Goal: Transaction & Acquisition: Download file/media

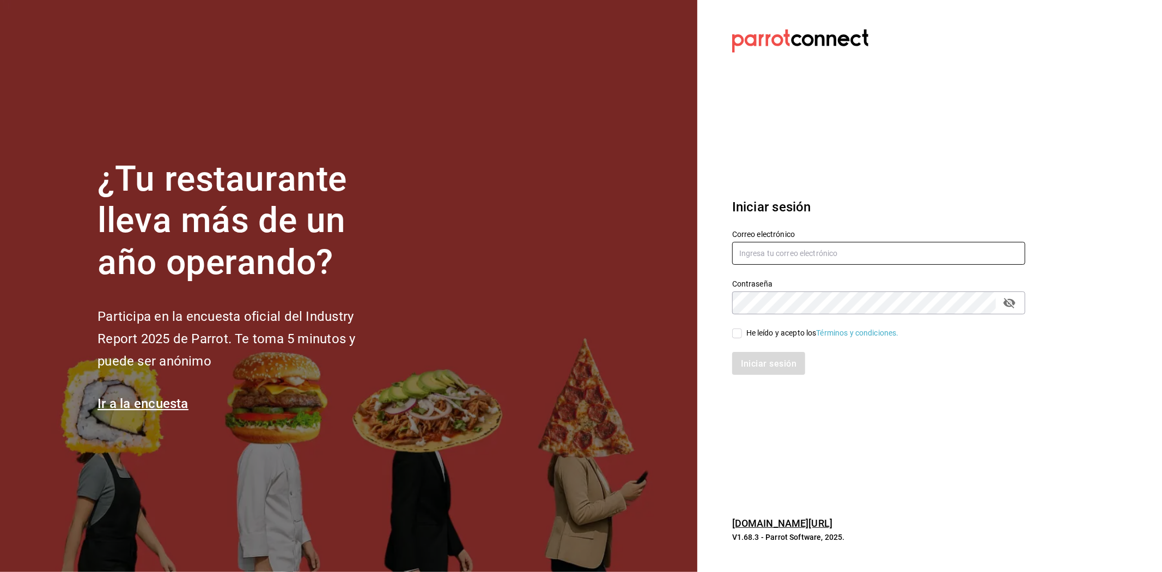
type input "contabilidad@layers.mx"
click at [741, 331] on input "He leído y acepto los Términos y condiciones." at bounding box center [737, 333] width 10 height 10
checkbox input "true"
click at [763, 371] on button "Iniciar sesión" at bounding box center [769, 363] width 74 height 23
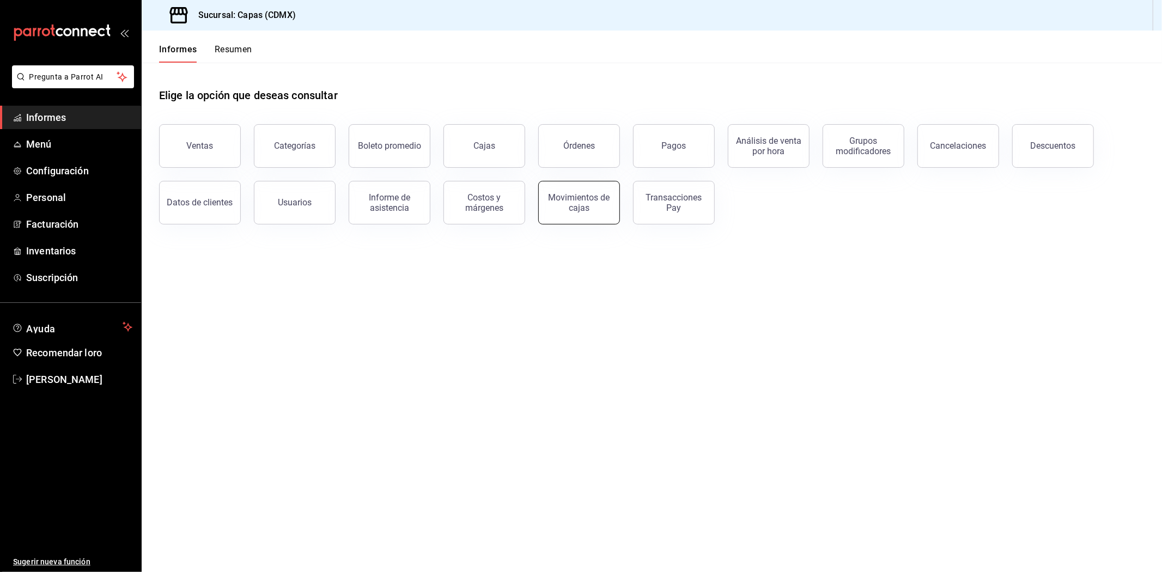
click at [576, 202] on font "Movimientos de cajas" at bounding box center [579, 202] width 62 height 21
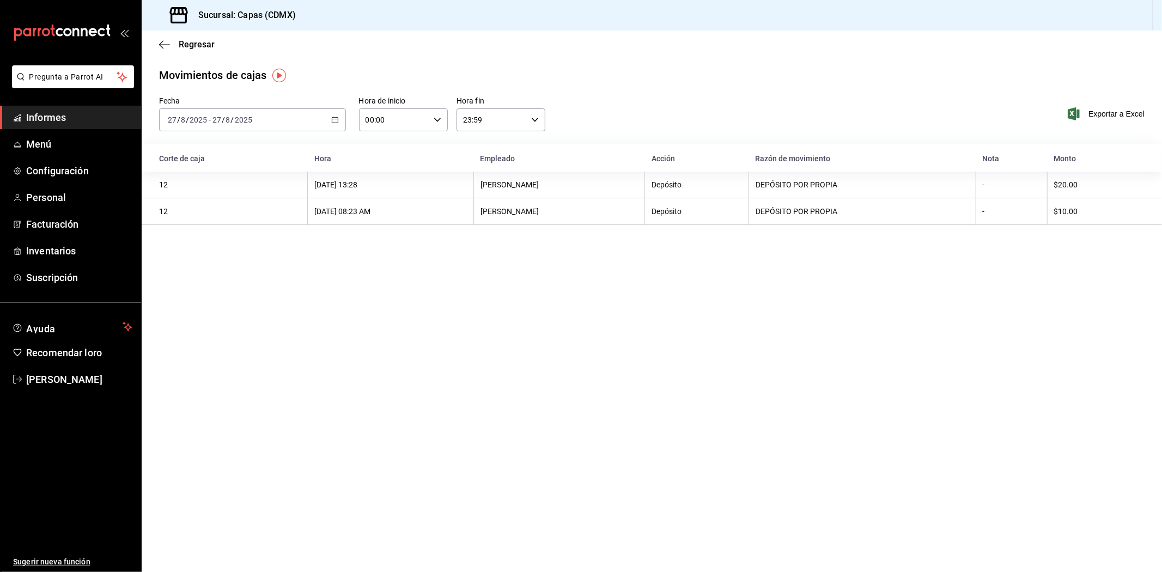
click at [334, 120] on icon "button" at bounding box center [335, 120] width 8 height 8
click at [196, 274] on font "Rango de fechas" at bounding box center [197, 275] width 58 height 9
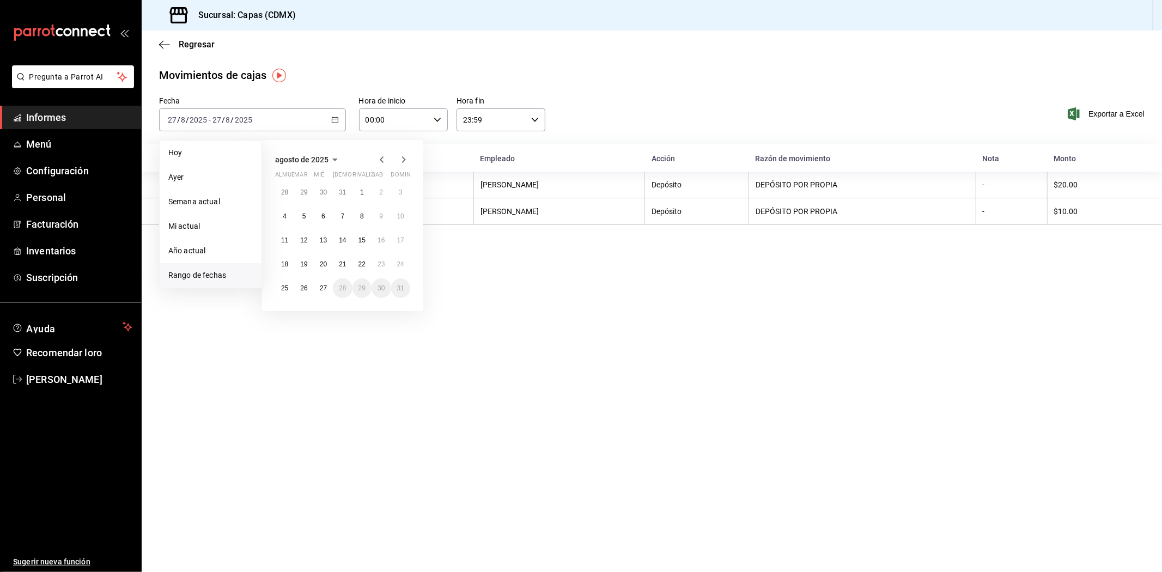
click at [379, 164] on icon "button" at bounding box center [381, 159] width 13 height 13
click at [379, 164] on icon "button" at bounding box center [381, 161] width 13 height 13
click at [379, 164] on icon "button" at bounding box center [381, 159] width 13 height 13
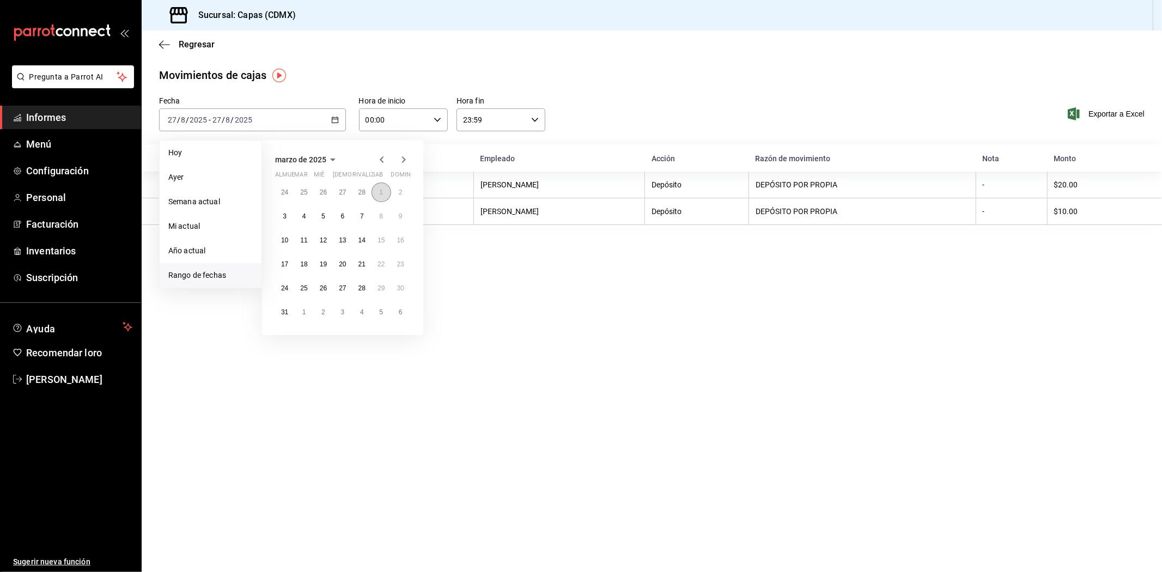
click at [380, 194] on font "1" at bounding box center [381, 192] width 4 height 8
click at [281, 308] on font "31" at bounding box center [284, 312] width 7 height 8
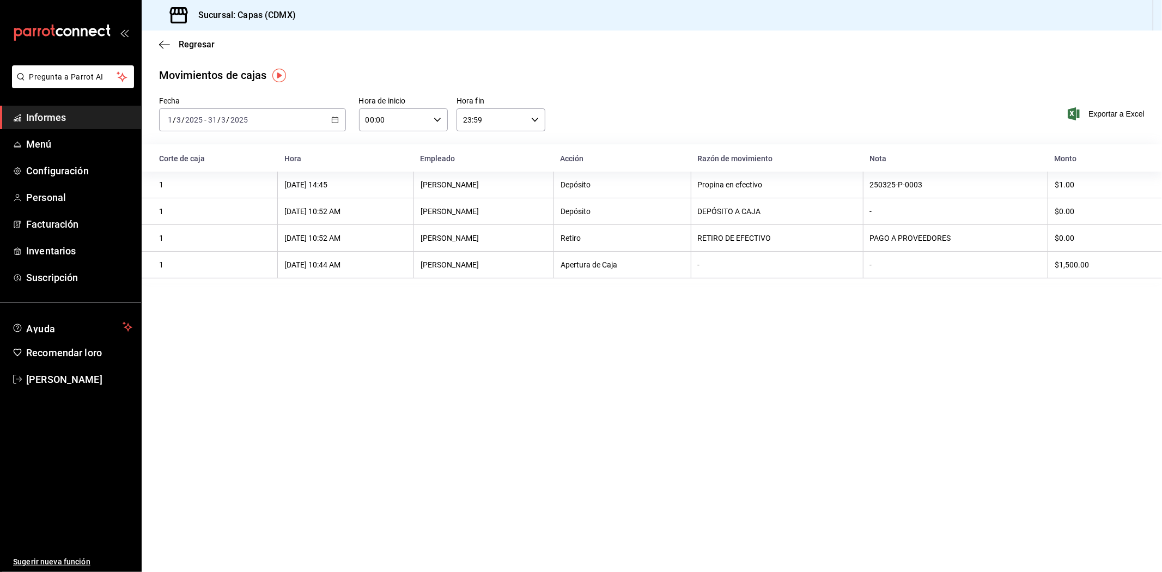
click at [340, 121] on div "[DATE] [DATE] - [DATE] [DATE]" at bounding box center [252, 119] width 187 height 23
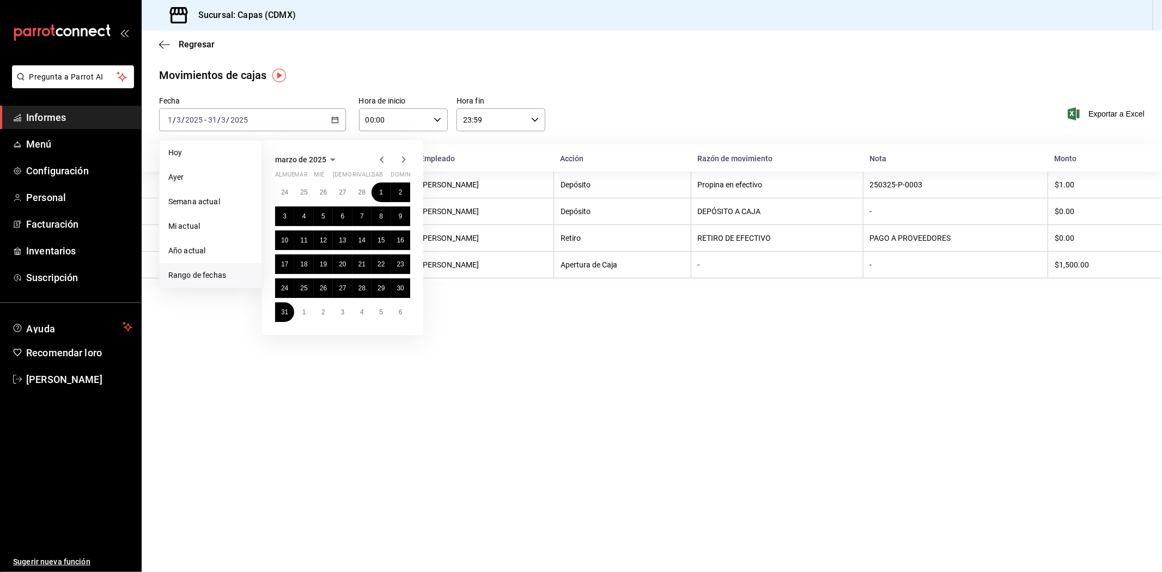
click at [380, 164] on icon "button" at bounding box center [381, 159] width 13 height 13
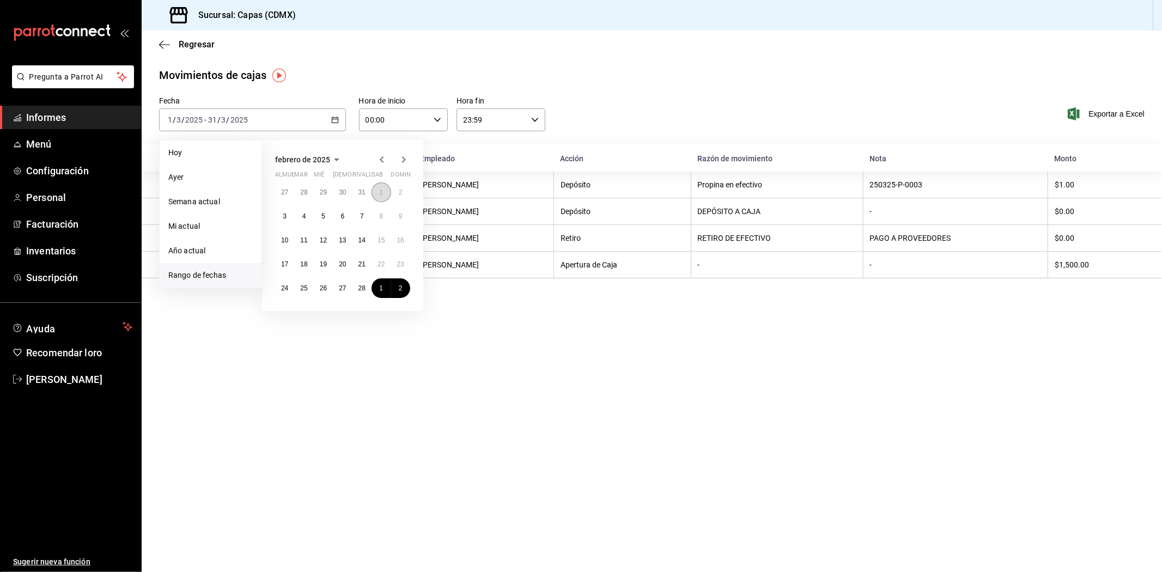
click at [379, 194] on font "1" at bounding box center [381, 192] width 4 height 8
click at [362, 287] on font "28" at bounding box center [361, 288] width 7 height 8
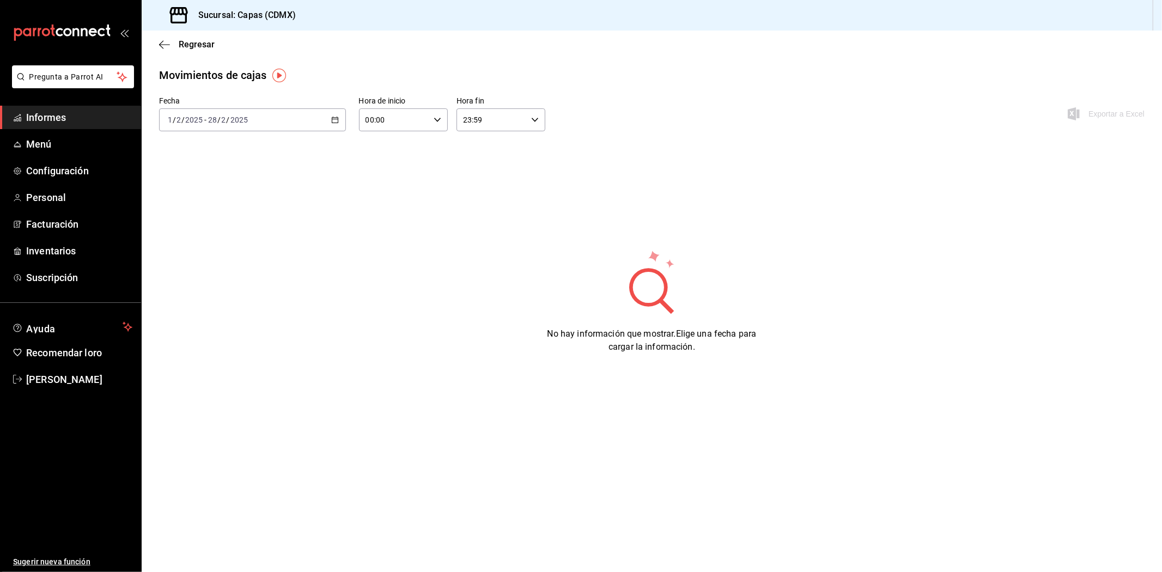
click at [338, 118] on \(Stroke\) "button" at bounding box center [335, 120] width 7 height 6
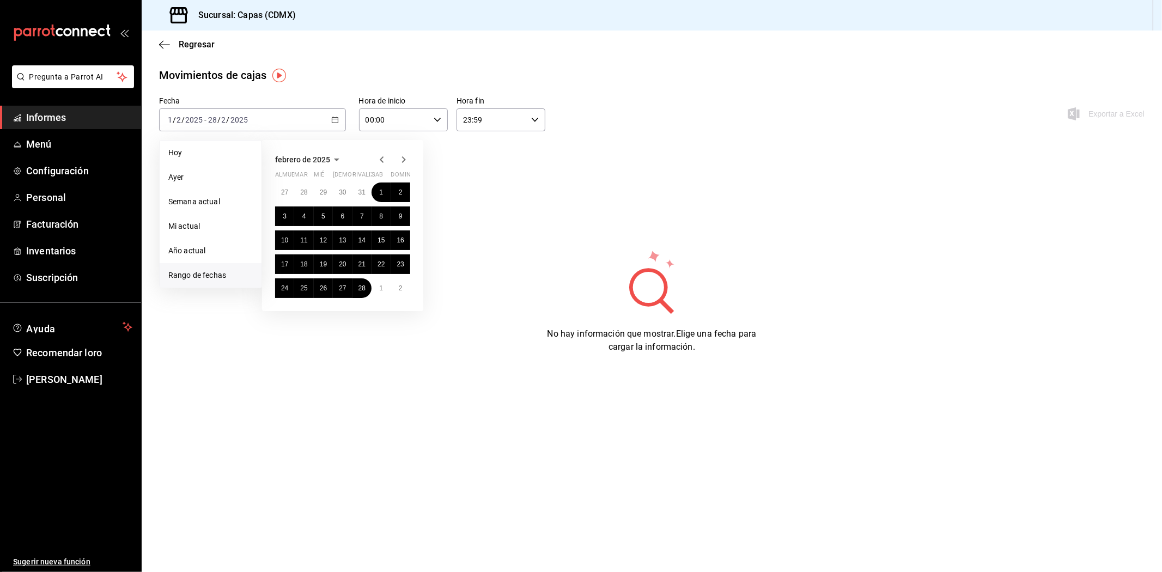
click at [404, 160] on icon "button" at bounding box center [403, 159] width 13 height 13
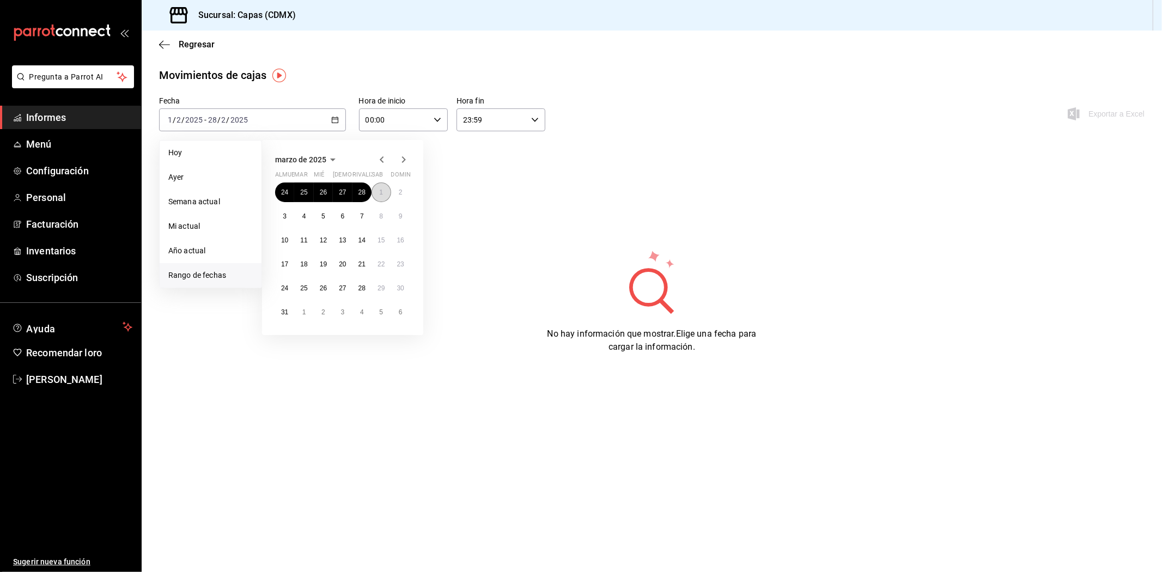
click at [383, 192] on button "1" at bounding box center [380, 192] width 19 height 20
click at [286, 314] on font "31" at bounding box center [284, 312] width 7 height 8
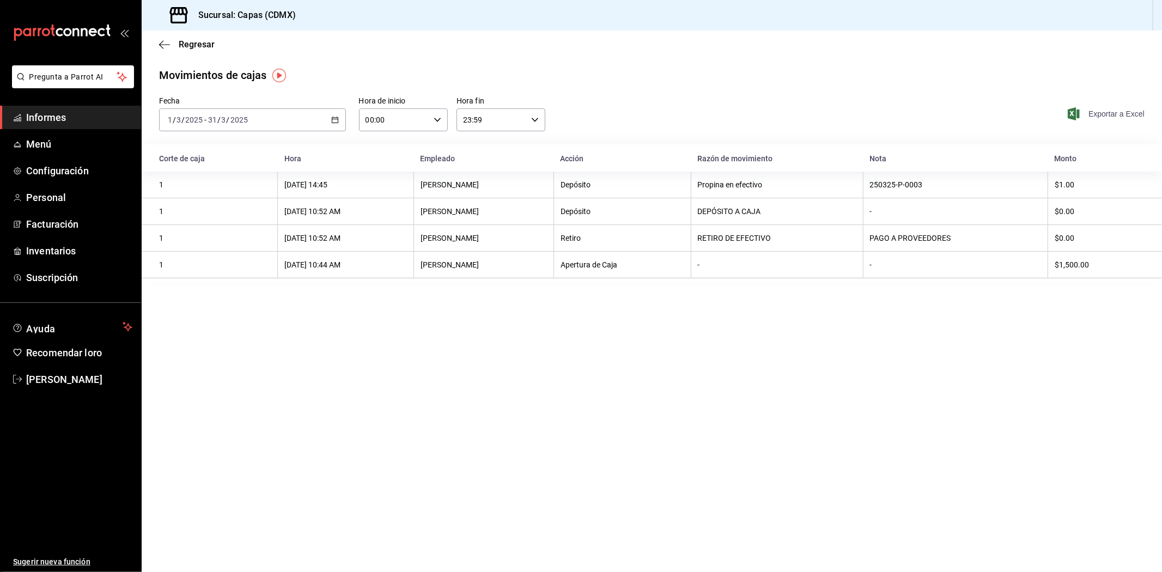
click at [1101, 113] on font "Exportar a Excel" at bounding box center [1116, 113] width 56 height 9
click at [336, 123] on icon "button" at bounding box center [335, 120] width 8 height 8
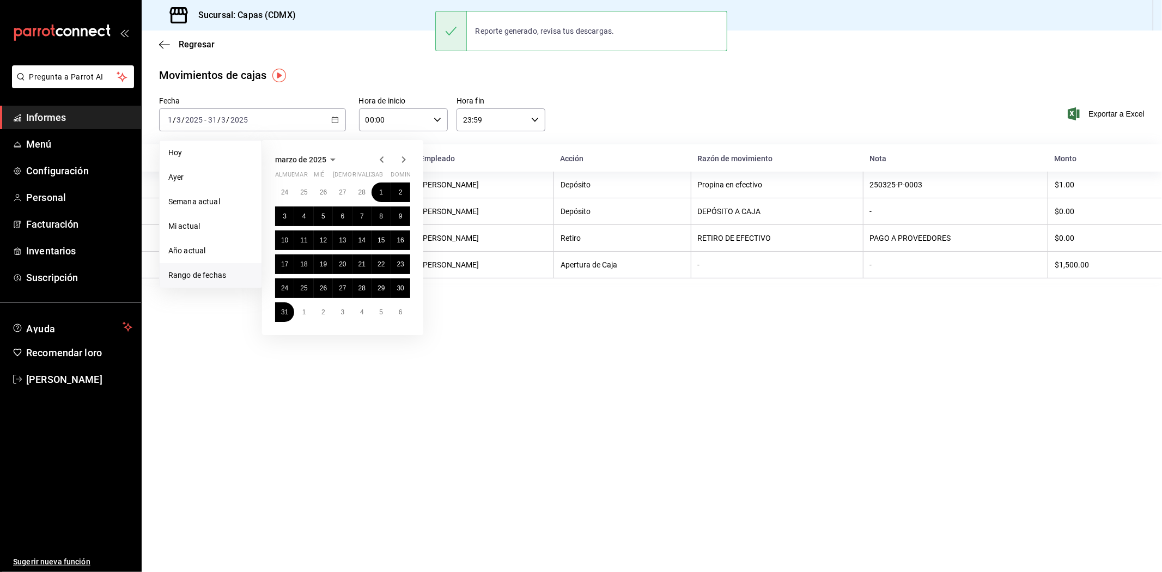
click at [407, 156] on icon "button" at bounding box center [403, 159] width 13 height 13
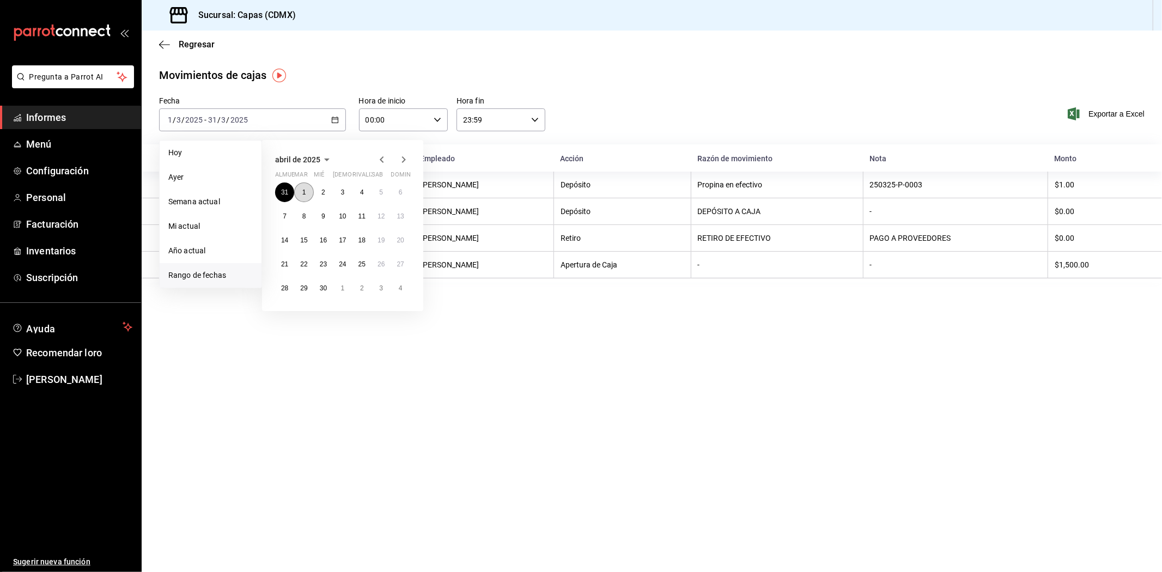
click at [296, 189] on button "1" at bounding box center [303, 192] width 19 height 20
click at [324, 292] on button "30" at bounding box center [323, 288] width 19 height 20
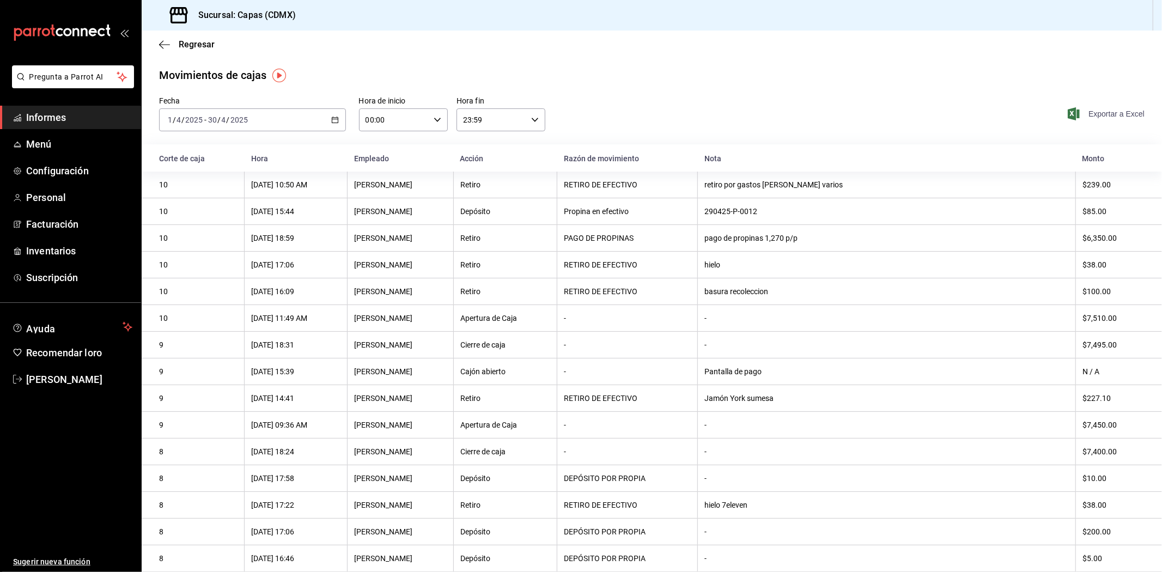
click at [1093, 113] on font "Exportar a Excel" at bounding box center [1116, 113] width 56 height 9
click at [331, 123] on icon "button" at bounding box center [335, 120] width 8 height 8
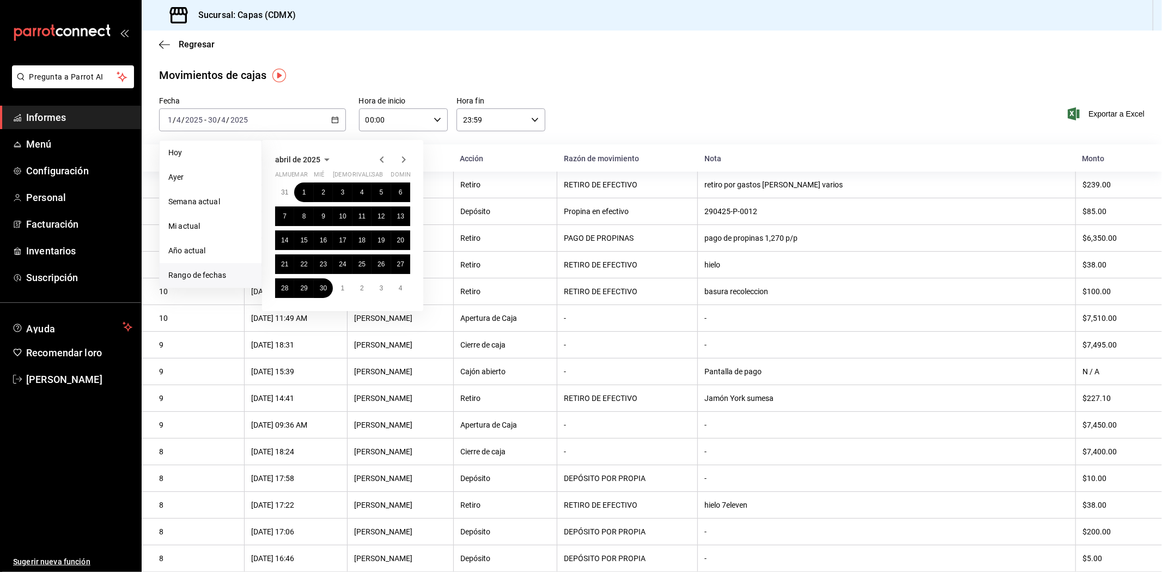
click at [401, 159] on icon "button" at bounding box center [403, 159] width 13 height 13
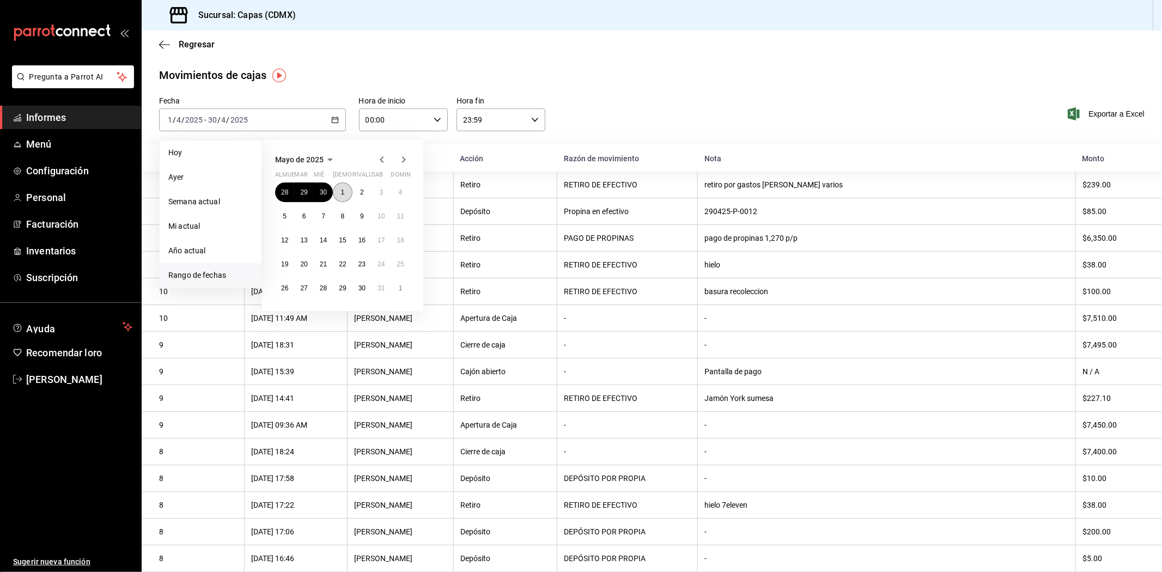
click at [342, 191] on font "1" at bounding box center [343, 192] width 4 height 8
click at [383, 289] on font "31" at bounding box center [380, 288] width 7 height 8
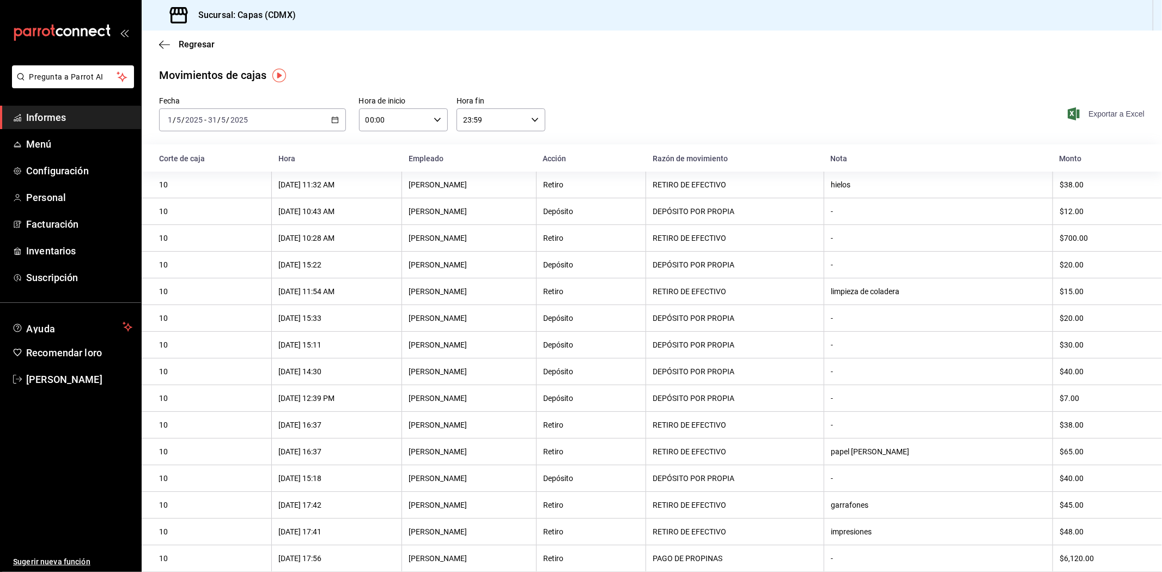
click at [1097, 109] on font "Exportar a Excel" at bounding box center [1116, 113] width 56 height 9
click at [334, 121] on icon "button" at bounding box center [335, 120] width 8 height 8
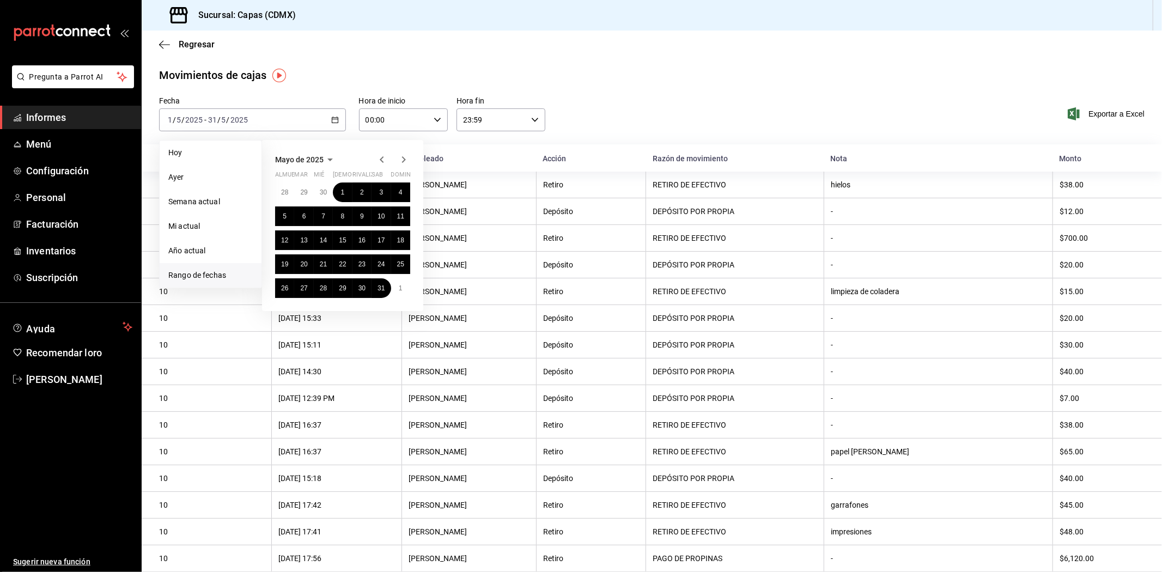
click at [401, 160] on icon "button" at bounding box center [403, 159] width 13 height 13
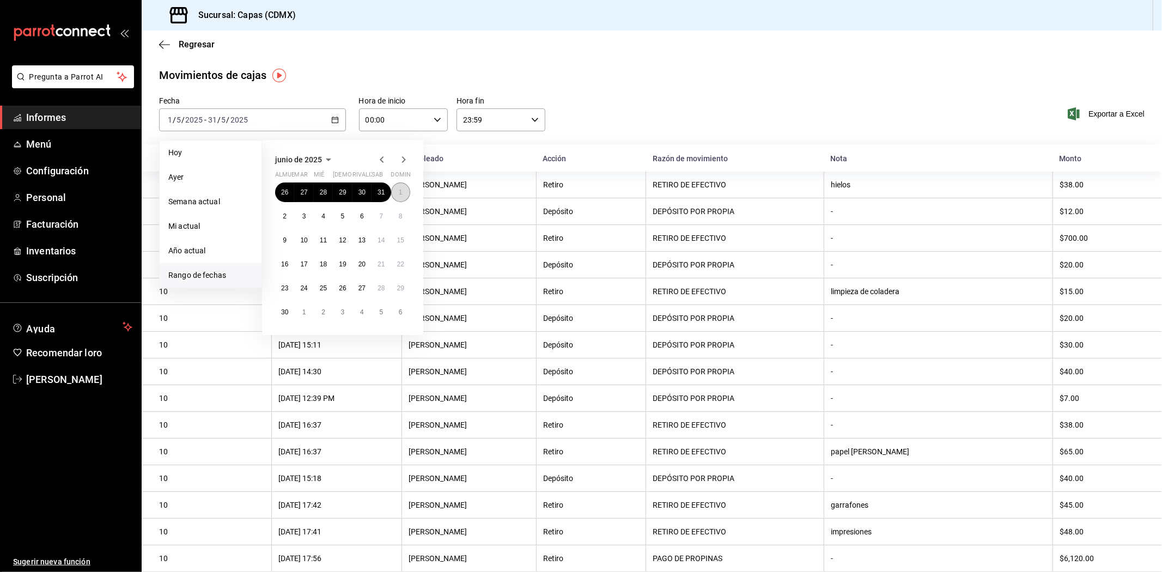
click at [403, 192] on button "1" at bounding box center [400, 192] width 19 height 20
click at [284, 311] on font "30" at bounding box center [284, 312] width 7 height 8
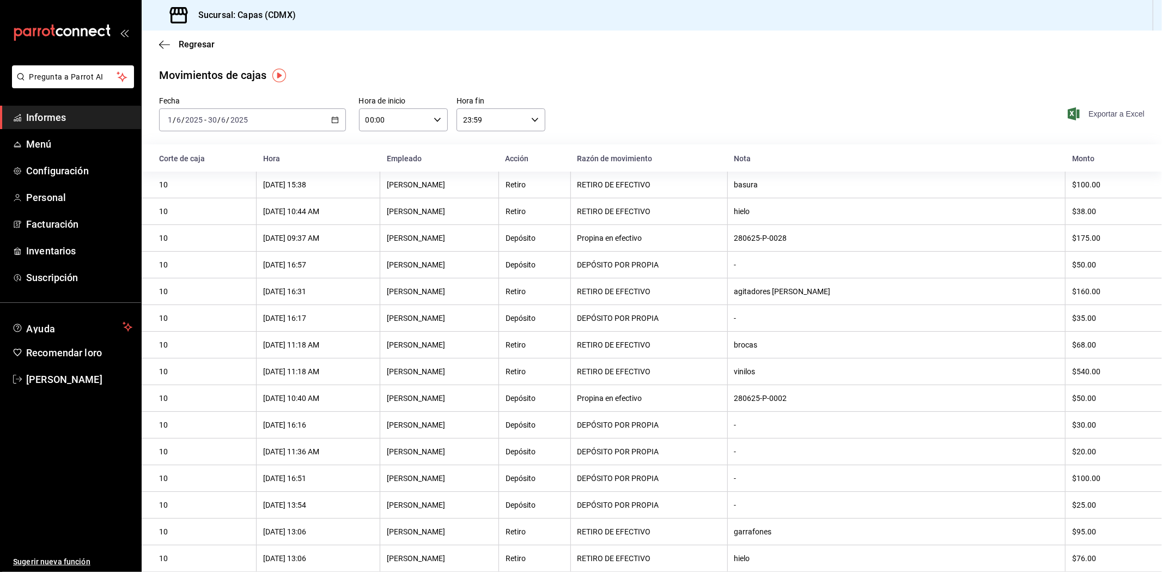
click at [1096, 115] on font "Exportar a Excel" at bounding box center [1116, 113] width 56 height 9
click at [331, 123] on icon "button" at bounding box center [335, 120] width 8 height 8
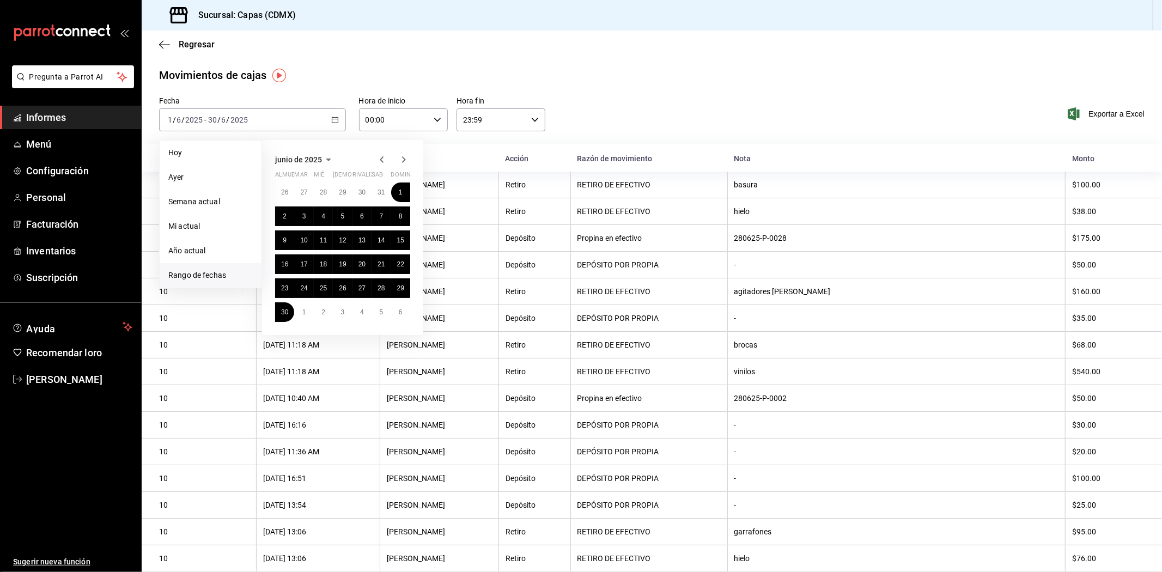
click at [400, 159] on icon "button" at bounding box center [403, 159] width 13 height 13
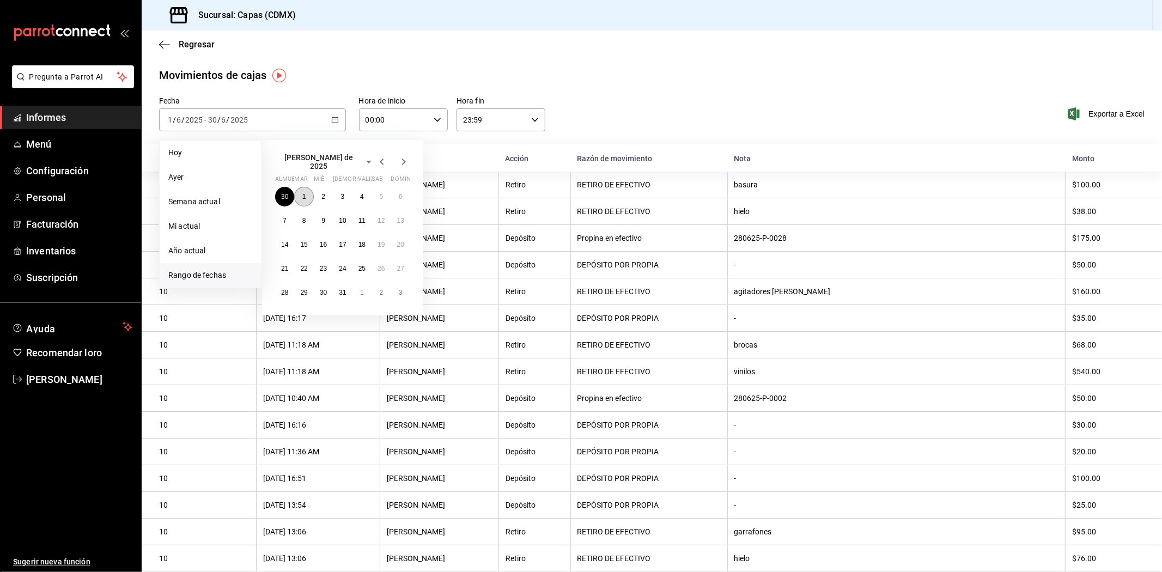
click at [309, 193] on button "1" at bounding box center [303, 197] width 19 height 20
click at [340, 291] on font "31" at bounding box center [342, 293] width 7 height 8
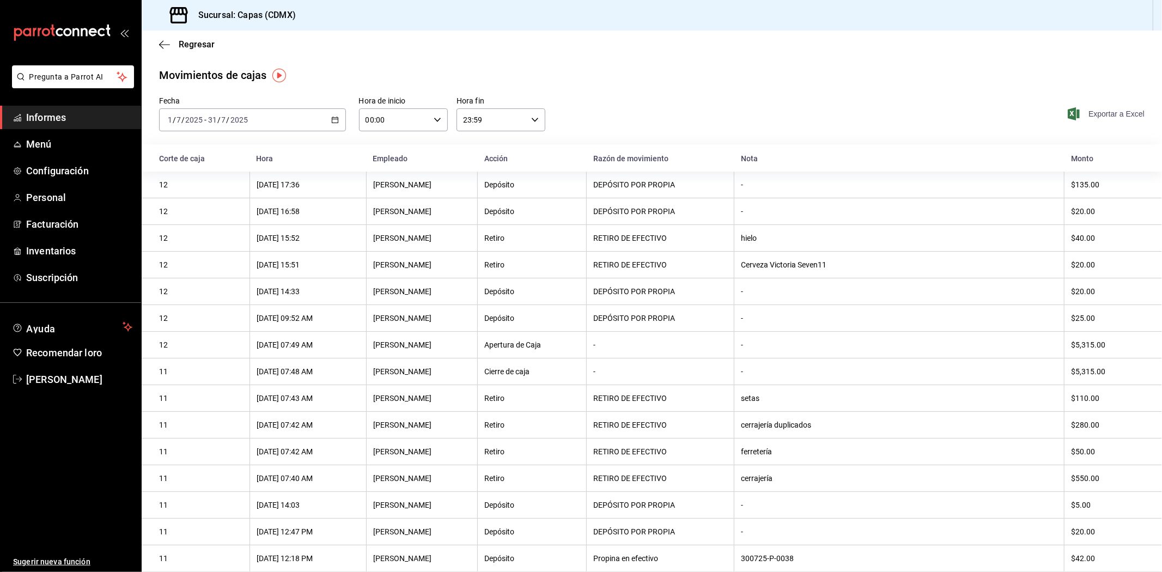
click at [1119, 116] on font "Exportar a Excel" at bounding box center [1116, 113] width 56 height 9
click at [338, 122] on div "[DATE] [DATE] - [DATE] [DATE]" at bounding box center [252, 119] width 187 height 23
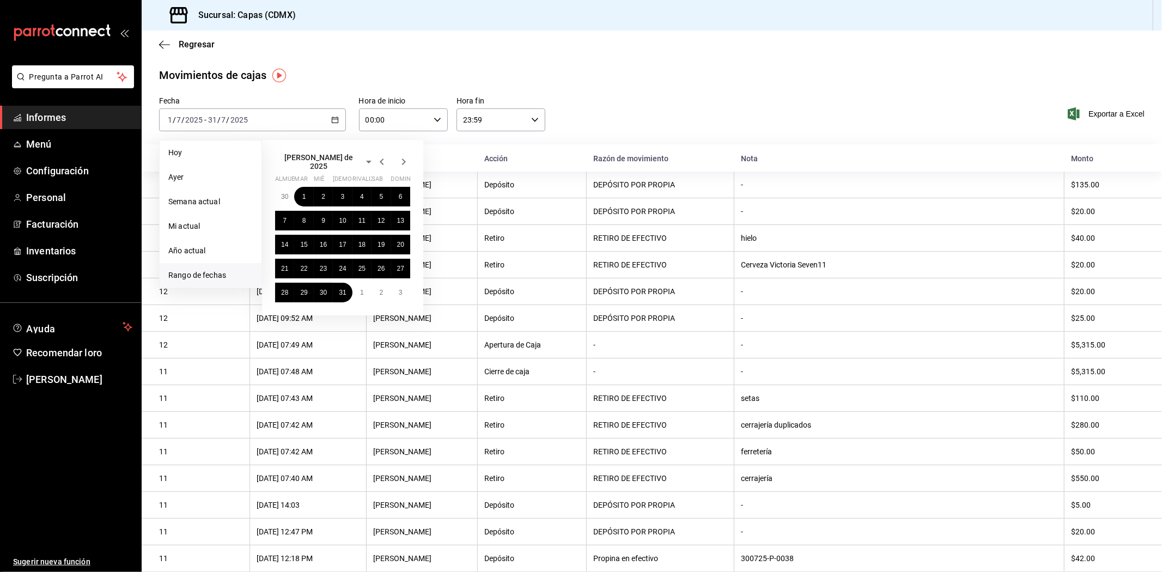
click at [405, 162] on icon "button" at bounding box center [403, 161] width 13 height 13
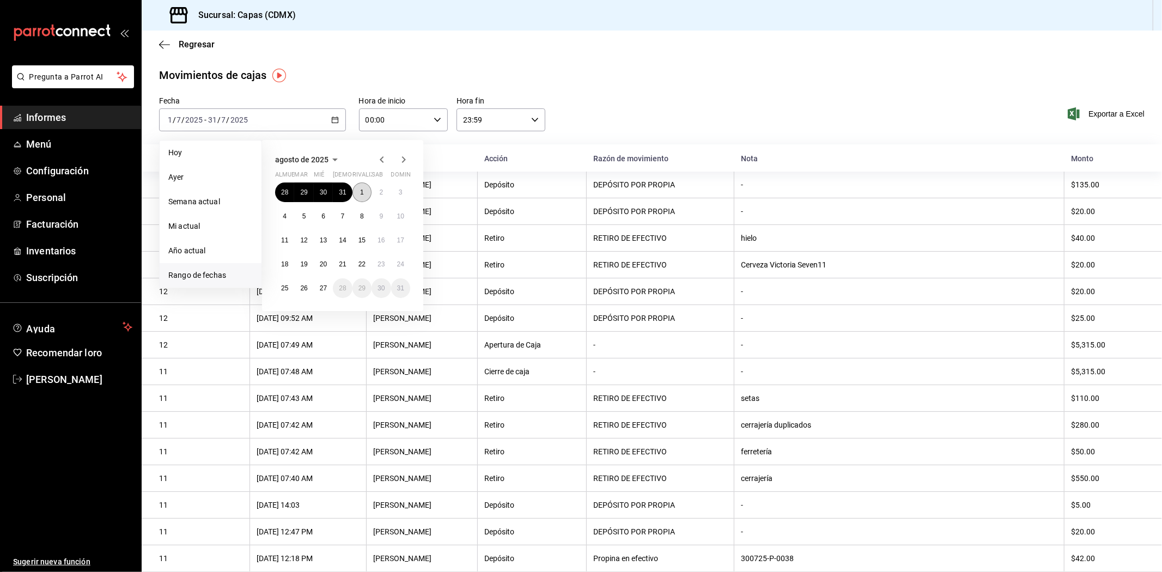
click at [362, 197] on button "1" at bounding box center [361, 192] width 19 height 20
click at [320, 284] on font "27" at bounding box center [323, 288] width 7 height 8
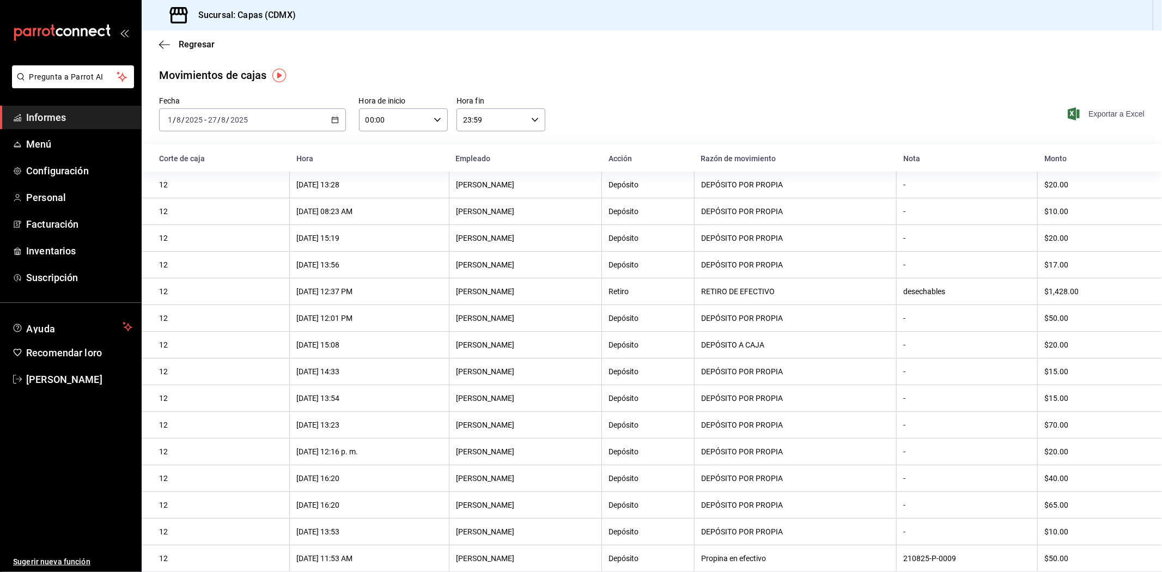
click at [1101, 113] on font "Exportar a Excel" at bounding box center [1116, 113] width 56 height 9
